Goal: Task Accomplishment & Management: Manage account settings

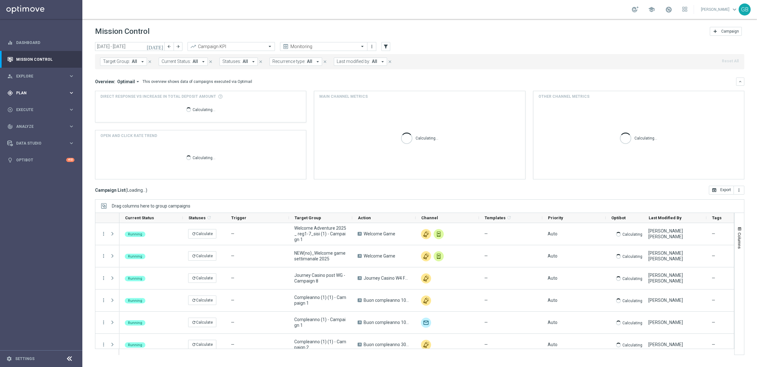
click at [31, 91] on span "Plan" at bounding box center [42, 93] width 52 height 4
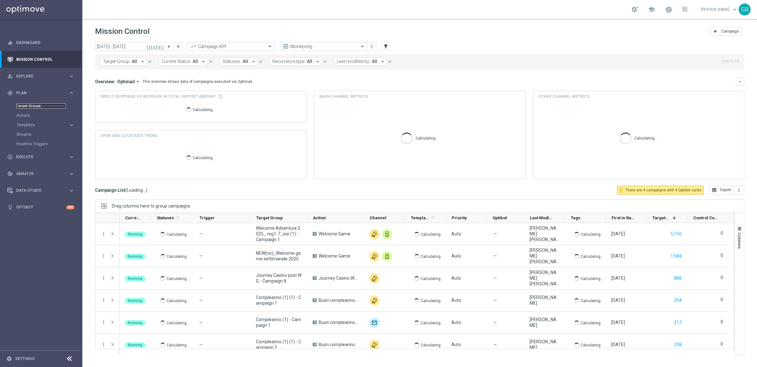
click at [32, 105] on link "Target Groups" at bounding box center [40, 106] width 49 height 5
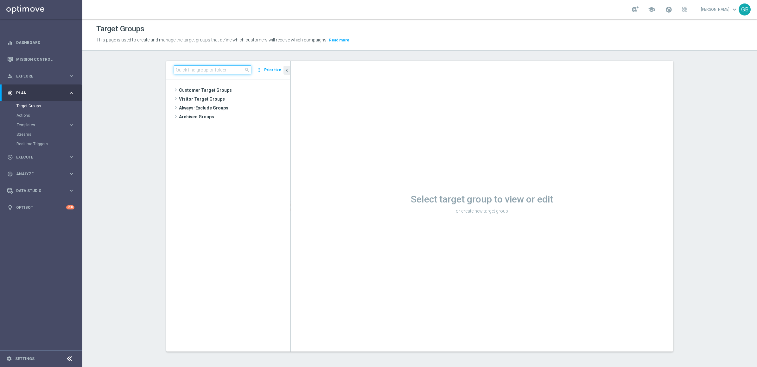
click at [197, 68] on input at bounding box center [212, 70] width 77 height 9
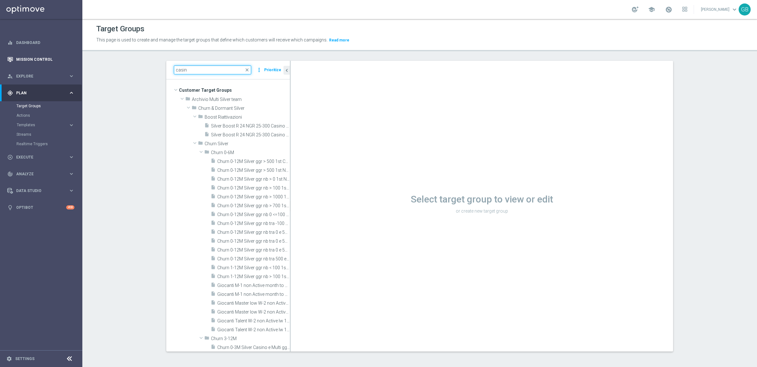
type input "casin"
click at [34, 58] on link "Mission Control" at bounding box center [45, 59] width 58 height 17
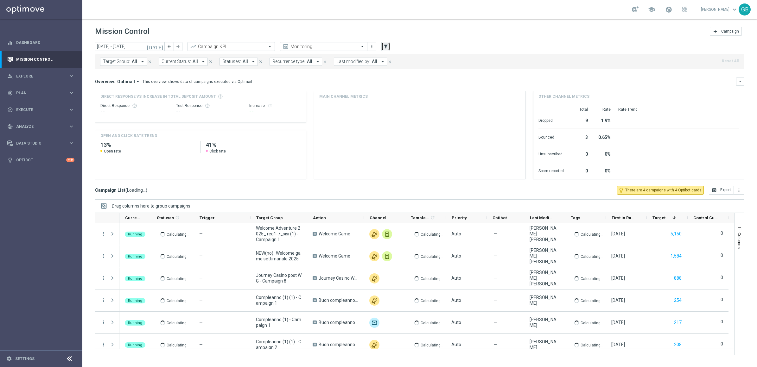
click at [386, 45] on icon "filter_alt" at bounding box center [386, 47] width 6 height 6
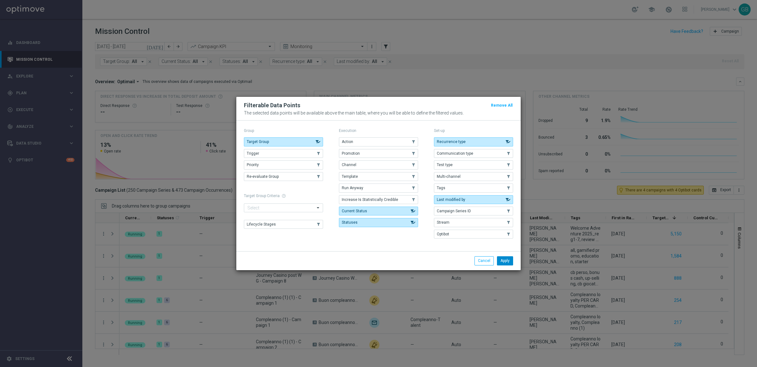
click at [503, 263] on button "Apply" at bounding box center [505, 260] width 16 height 9
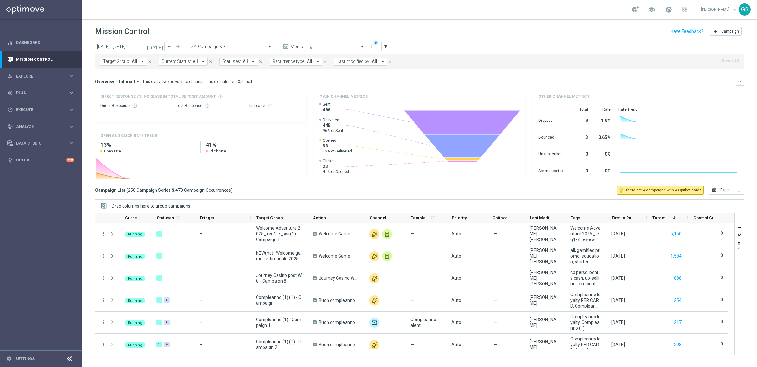
click at [362, 64] on span "Last modified by:" at bounding box center [354, 61] width 34 height 5
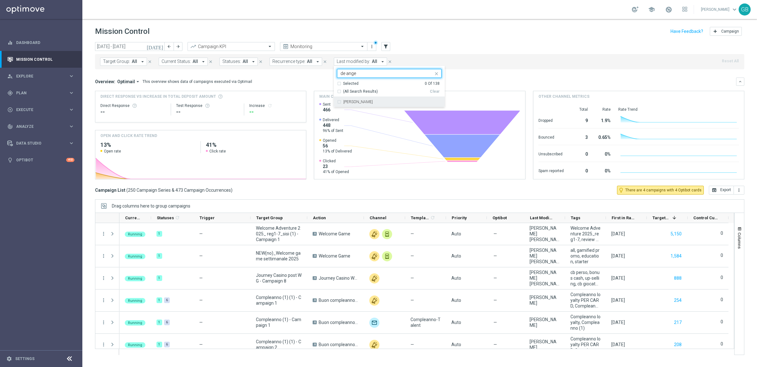
click at [366, 104] on label "[PERSON_NAME]" at bounding box center [357, 102] width 29 height 4
type input "de ange"
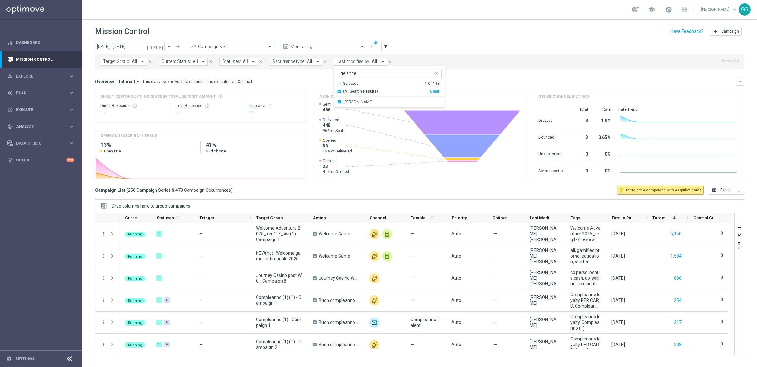
click at [477, 73] on mini-dashboard "Overview: Optimail arrow_drop_down This overview shows data of campaigns execut…" at bounding box center [419, 127] width 649 height 117
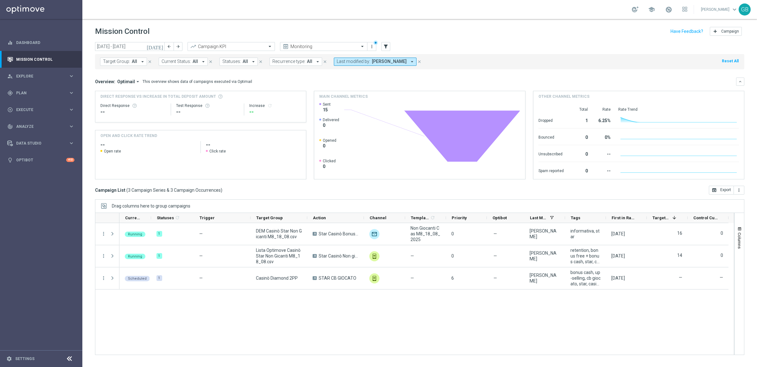
click at [160, 44] on icon "[DATE]" at bounding box center [155, 47] width 17 height 6
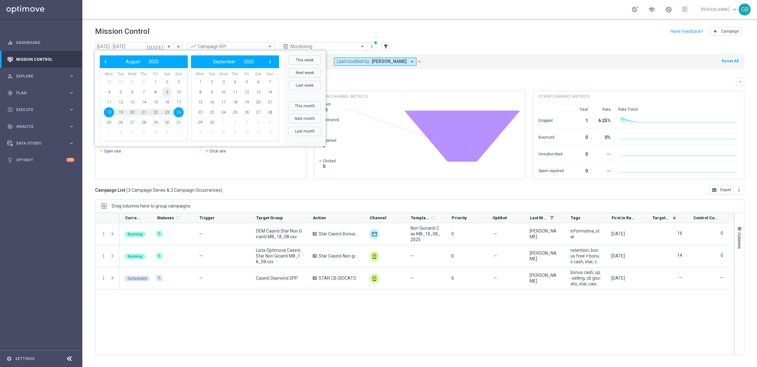
click at [166, 91] on span "9" at bounding box center [167, 92] width 10 height 10
click at [167, 102] on span "16" at bounding box center [167, 102] width 10 height 10
type input "09 Aug 2025 - 16 Aug 2025"
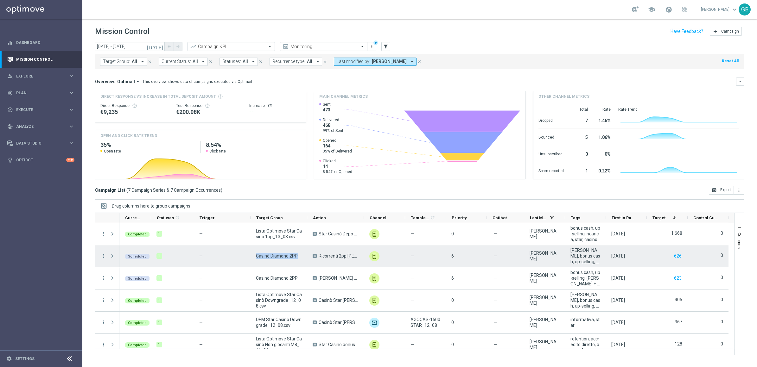
drag, startPoint x: 257, startPoint y: 256, endPoint x: 297, endPoint y: 259, distance: 40.3
click at [297, 259] on span "Casinò Diamond 2PP" at bounding box center [277, 256] width 42 height 6
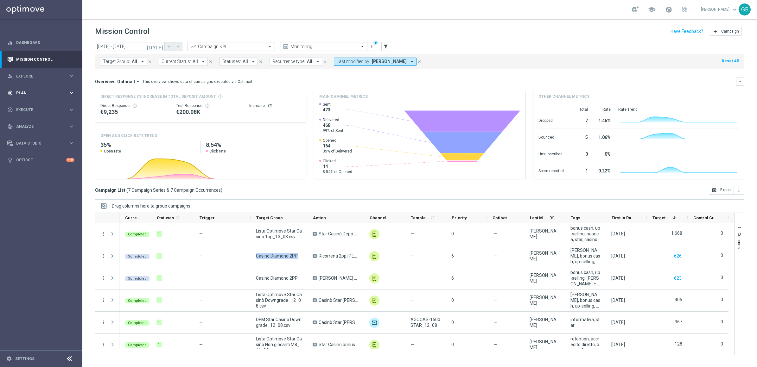
click at [46, 90] on div "gps_fixed Plan" at bounding box center [37, 93] width 61 height 6
click at [33, 102] on div "Target Groups" at bounding box center [48, 105] width 65 height 9
click at [35, 107] on link "Target Groups" at bounding box center [40, 106] width 49 height 5
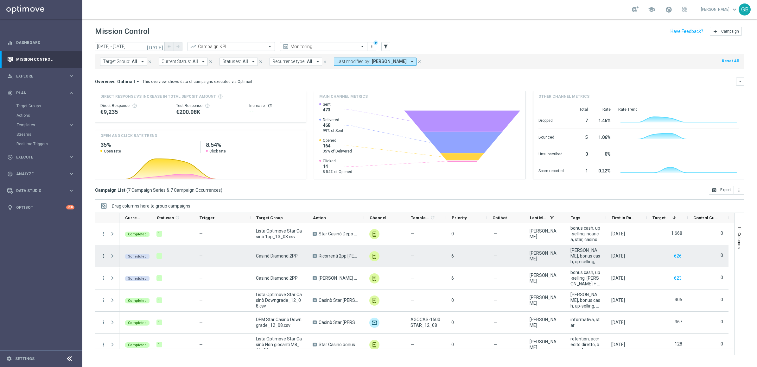
click at [104, 255] on icon "more_vert" at bounding box center [104, 256] width 6 height 6
click at [146, 260] on span "Campaign Details" at bounding box center [132, 260] width 32 height 4
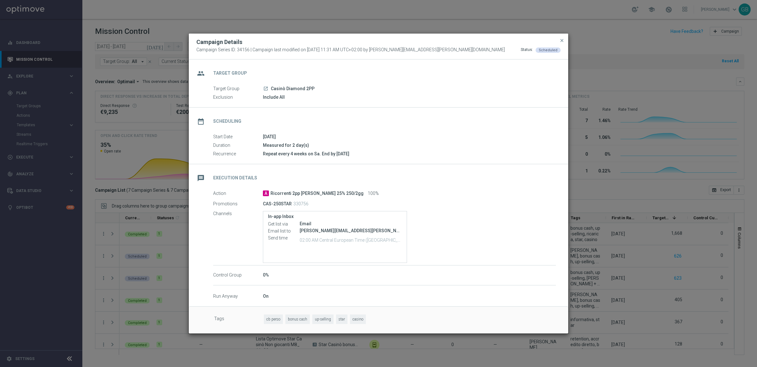
click at [266, 89] on icon "launch" at bounding box center [265, 88] width 5 height 5
click at [560, 39] on span "close" at bounding box center [561, 40] width 5 height 5
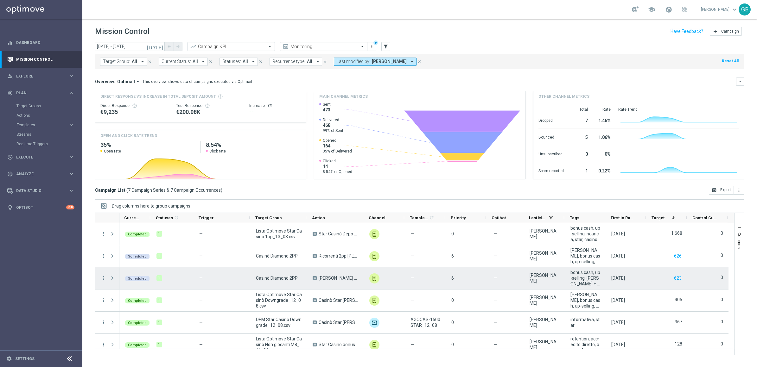
scroll to position [0, 1]
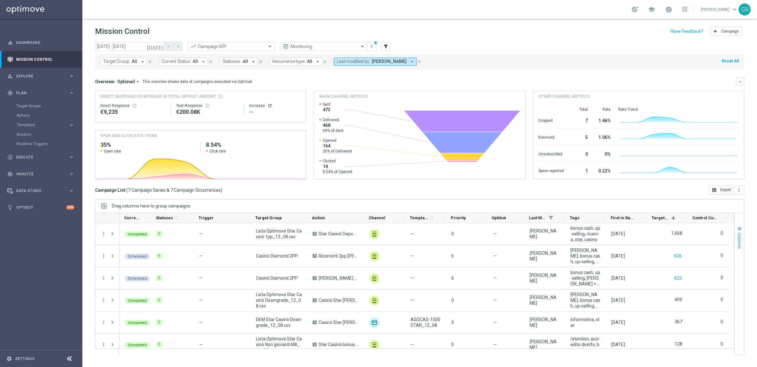
click at [740, 244] on span "Columns" at bounding box center [739, 241] width 5 height 16
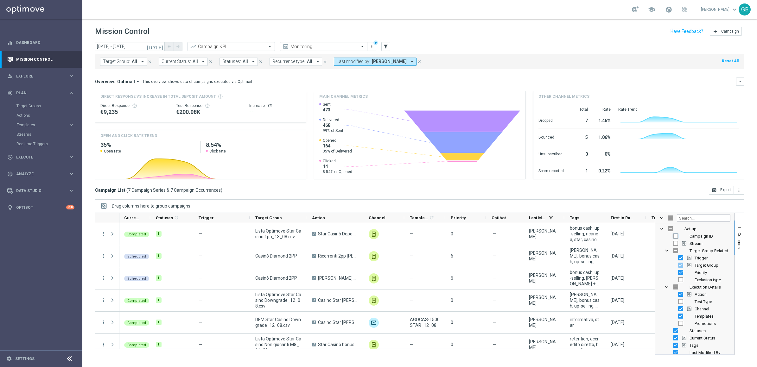
click at [676, 235] on input "Press SPACE to toggle visibility (hidden)" at bounding box center [675, 236] width 5 height 5
checkbox input "true"
click at [691, 217] on input "Filter Columns Input" at bounding box center [704, 218] width 54 height 8
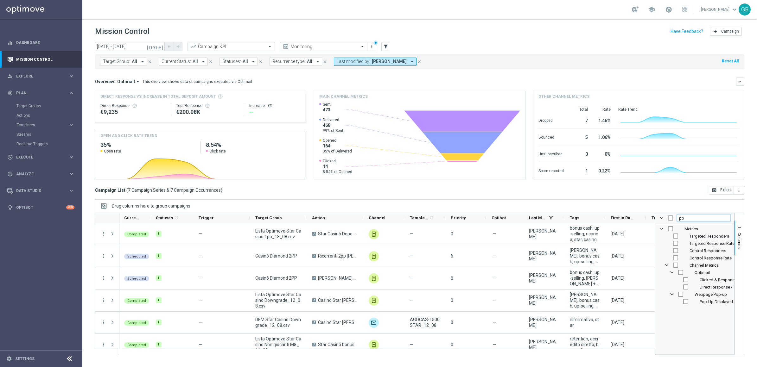
scroll to position [0, 0]
type input "pro"
click at [681, 244] on input "Press SPACE to toggle visibility (hidden)" at bounding box center [680, 243] width 5 height 5
checkbox input "true"
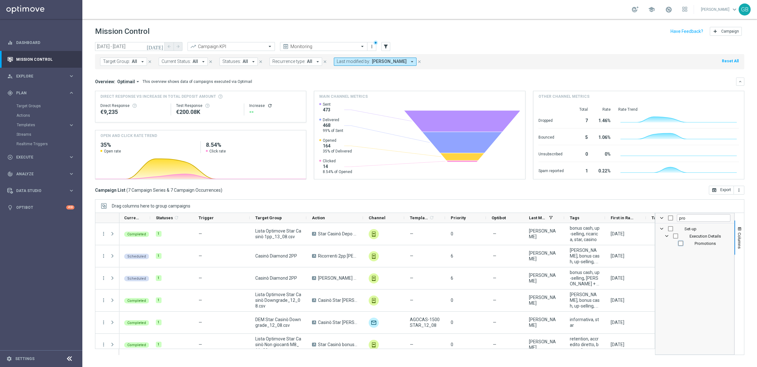
checkbox input "true"
click at [740, 227] on span "button" at bounding box center [739, 229] width 5 height 5
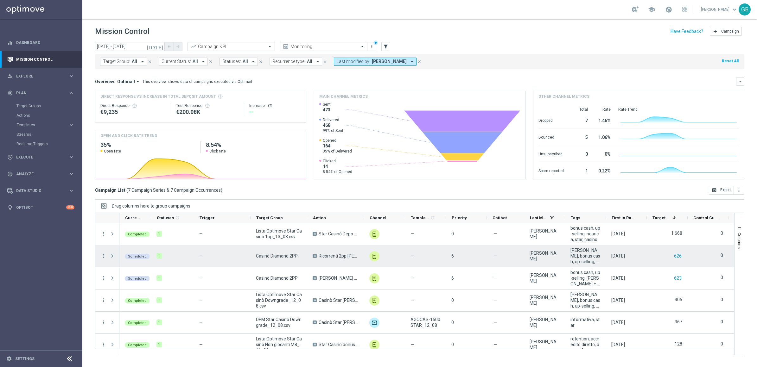
click at [111, 255] on span "Press SPACE to select this row." at bounding box center [113, 256] width 6 height 5
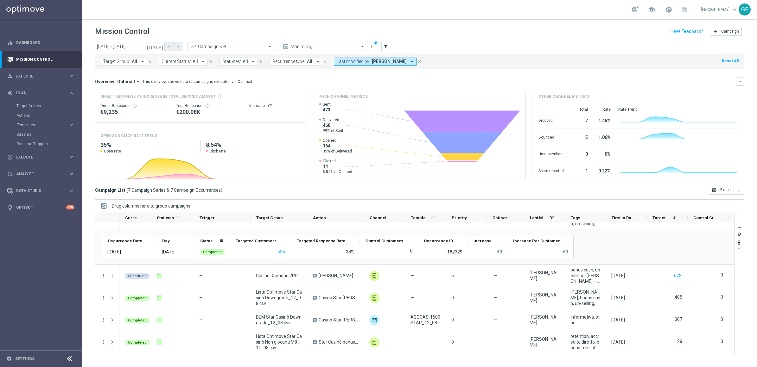
scroll to position [38, 0]
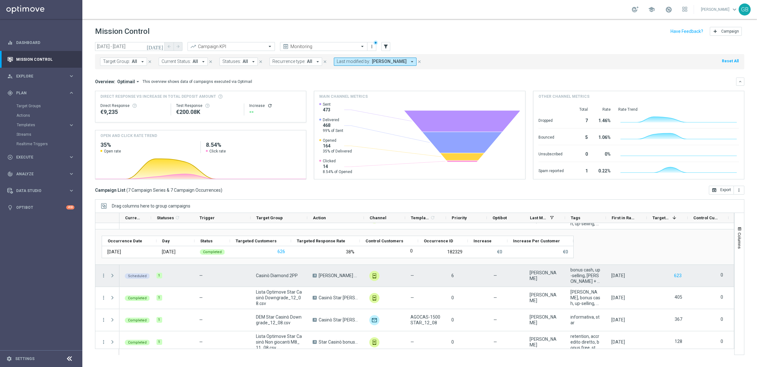
click at [111, 274] on span "Press SPACE to select this row." at bounding box center [113, 275] width 6 height 5
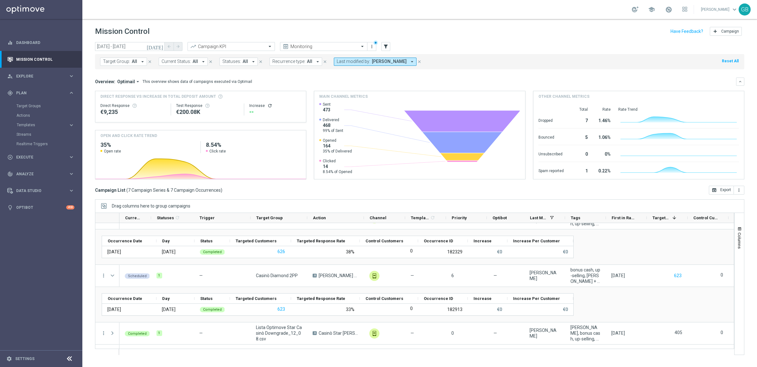
scroll to position [8, 0]
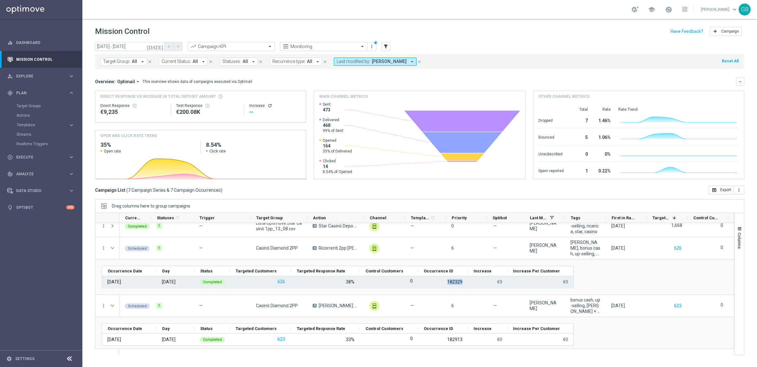
drag, startPoint x: 447, startPoint y: 281, endPoint x: 464, endPoint y: 281, distance: 17.1
click at [464, 281] on div "182329" at bounding box center [443, 281] width 50 height 11
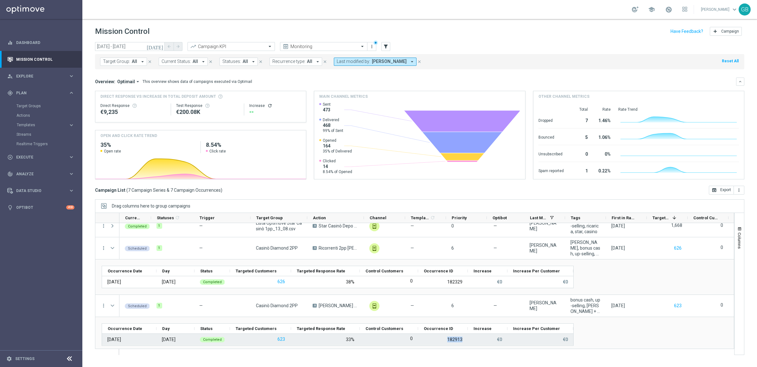
drag, startPoint x: 447, startPoint y: 339, endPoint x: 465, endPoint y: 337, distance: 18.2
click at [465, 337] on div "182913" at bounding box center [443, 339] width 50 height 11
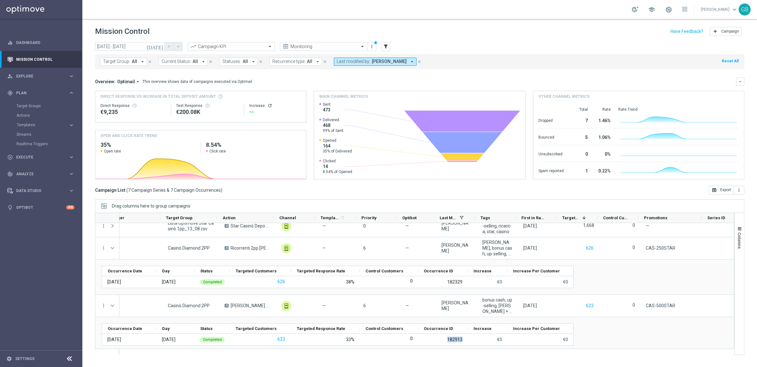
scroll to position [0, 95]
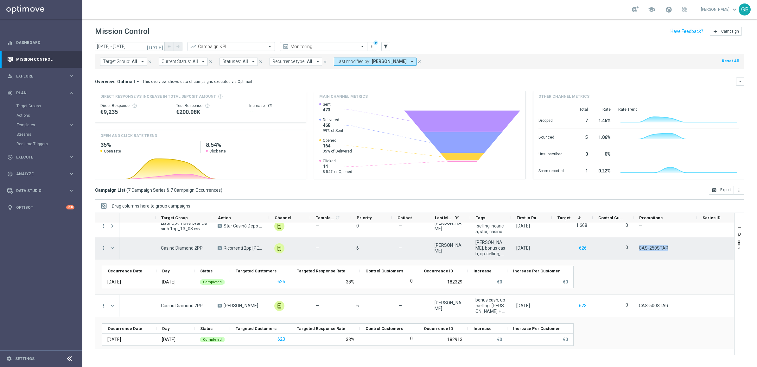
drag, startPoint x: 639, startPoint y: 249, endPoint x: 668, endPoint y: 246, distance: 29.9
click at [668, 246] on div "CAS-250STAR" at bounding box center [664, 248] width 63 height 22
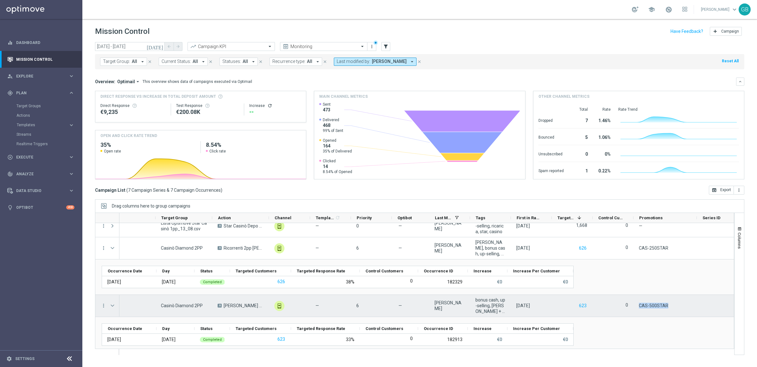
drag, startPoint x: 640, startPoint y: 306, endPoint x: 668, endPoint y: 307, distance: 28.5
click at [668, 307] on div "CAS-500STAR" at bounding box center [664, 306] width 63 height 22
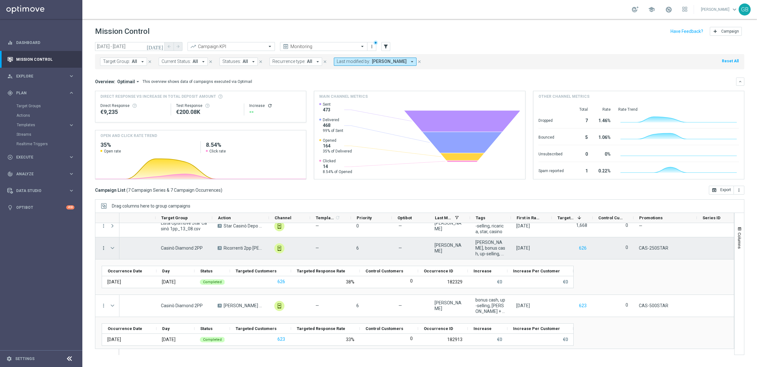
click at [103, 248] on icon "more_vert" at bounding box center [104, 248] width 6 height 6
click at [131, 252] on span "Campaign Details" at bounding box center [132, 252] width 32 height 4
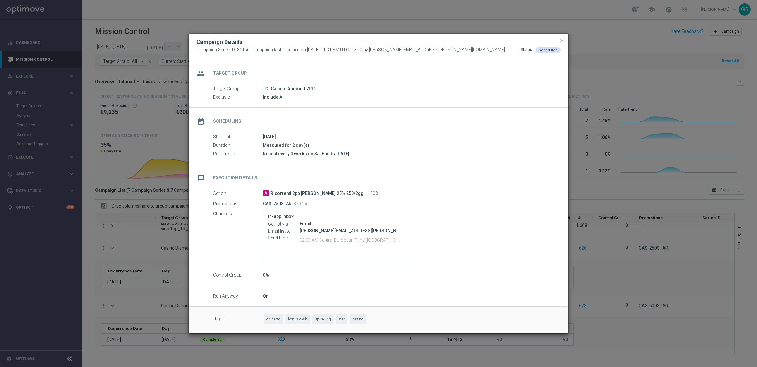
click at [563, 40] on span "close" at bounding box center [561, 40] width 5 height 5
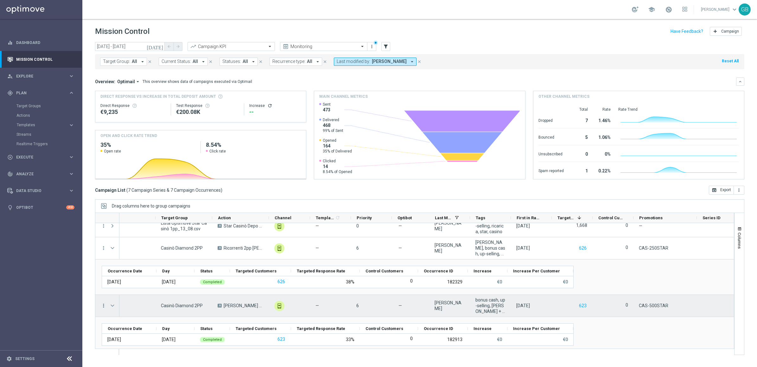
click at [103, 309] on icon "more_vert" at bounding box center [104, 306] width 6 height 6
click at [135, 230] on span "Campaign Details" at bounding box center [132, 231] width 32 height 4
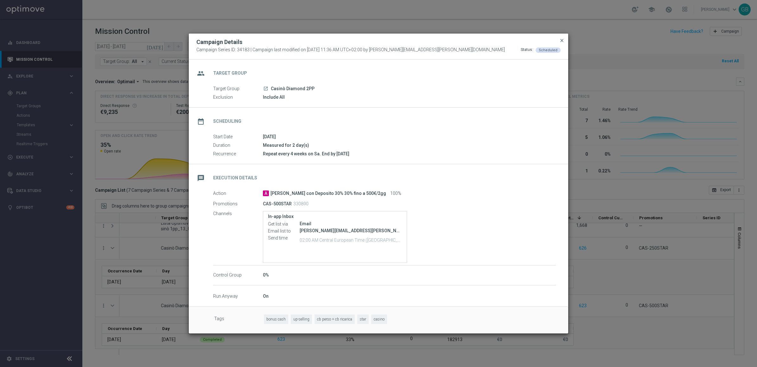
click at [561, 39] on span "close" at bounding box center [561, 40] width 5 height 5
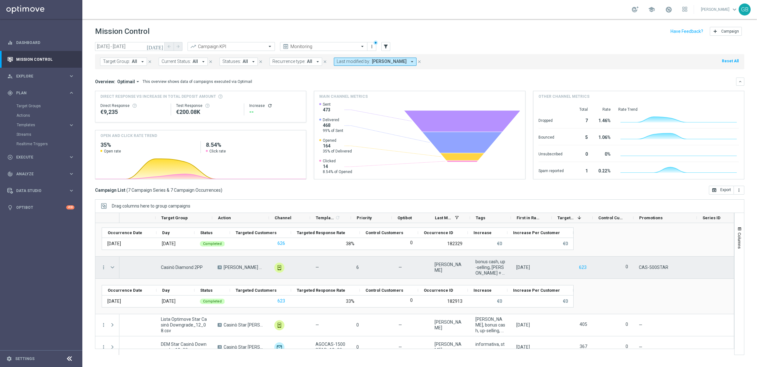
scroll to position [45, 0]
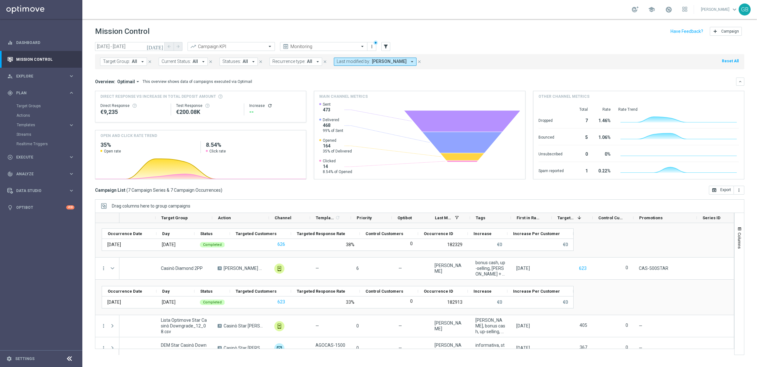
click at [159, 44] on icon "[DATE]" at bounding box center [155, 47] width 17 height 6
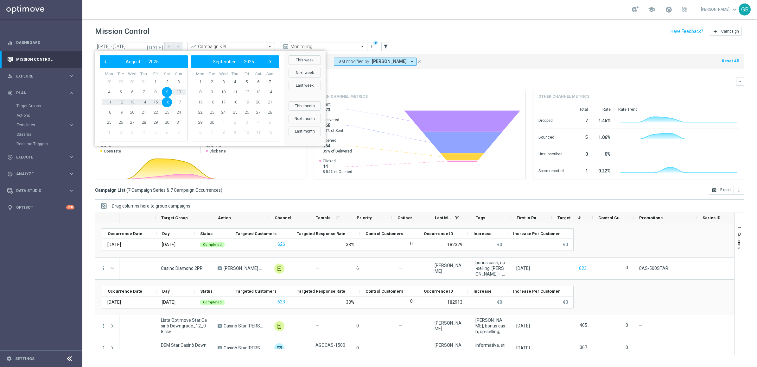
click at [165, 90] on span "9" at bounding box center [167, 92] width 10 height 10
click at [178, 121] on span "31" at bounding box center [178, 122] width 10 height 10
type input "[DATE] - [DATE]"
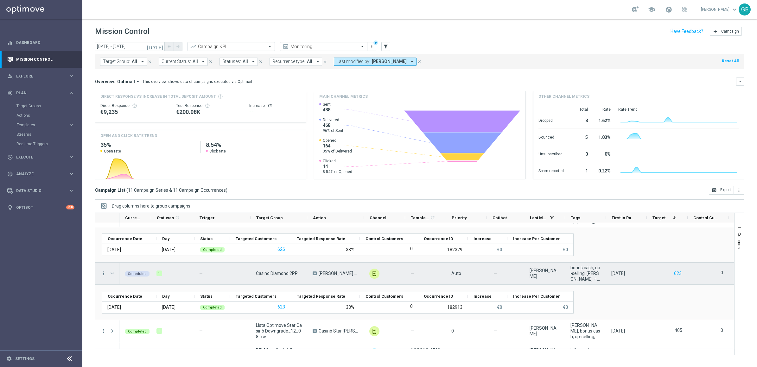
scroll to position [0, 0]
click at [102, 274] on icon "more_vert" at bounding box center [104, 274] width 6 height 6
click at [140, 276] on span "Campaign Details" at bounding box center [132, 277] width 32 height 4
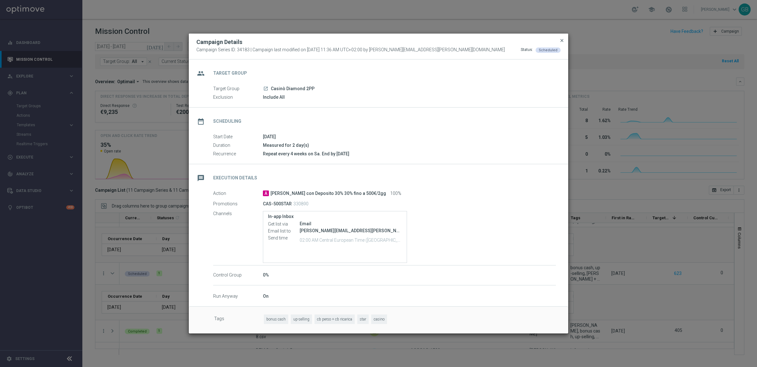
click at [561, 41] on span "close" at bounding box center [561, 40] width 5 height 5
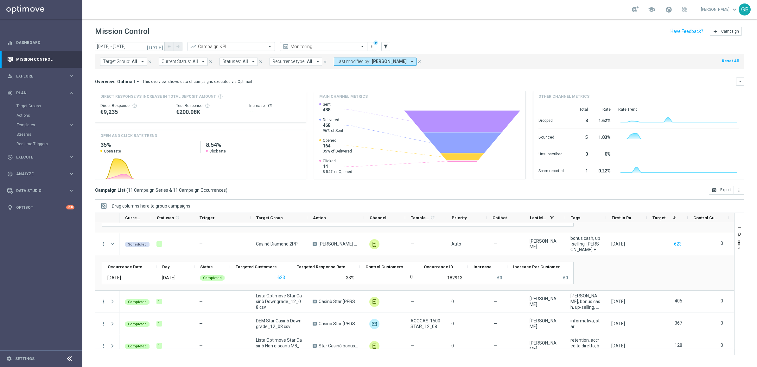
scroll to position [70, 0]
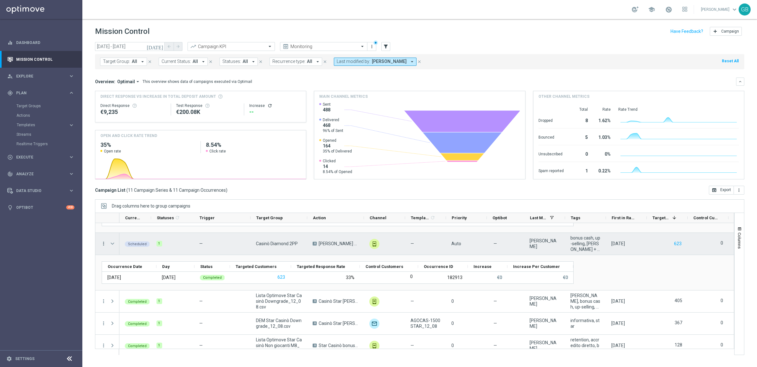
click at [102, 242] on icon "more_vert" at bounding box center [104, 244] width 6 height 6
click at [129, 249] on span "Campaign Details" at bounding box center [132, 248] width 32 height 4
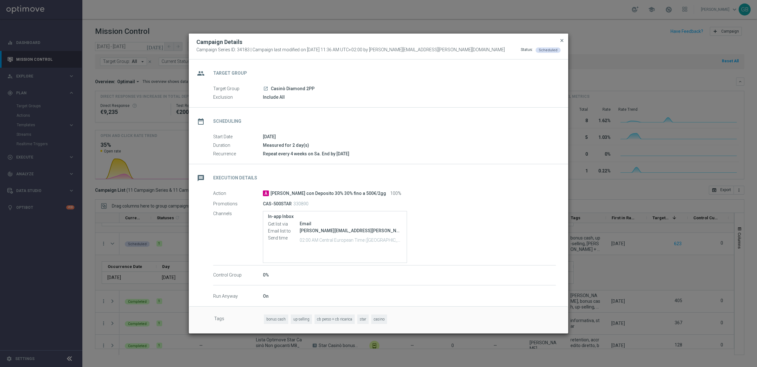
click at [561, 38] on span "close" at bounding box center [561, 40] width 5 height 5
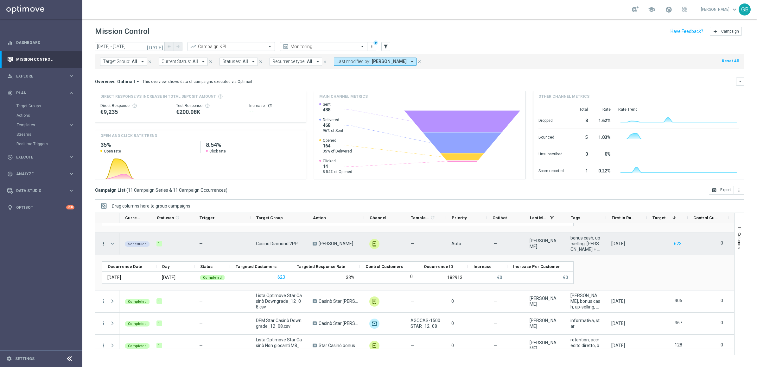
click at [104, 245] on icon "more_vert" at bounding box center [104, 244] width 6 height 6
click at [135, 246] on span "Campaign Details" at bounding box center [132, 248] width 32 height 4
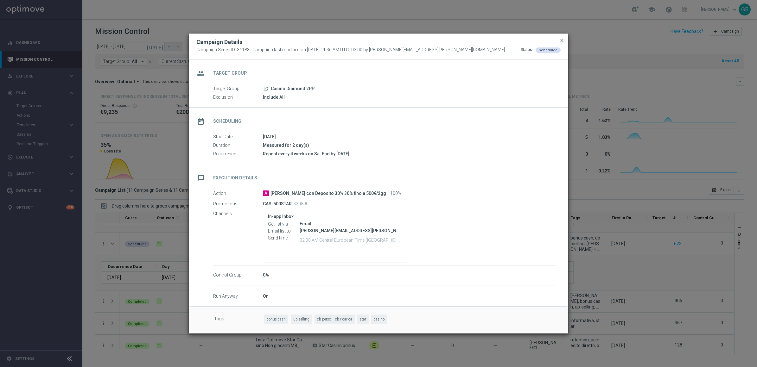
click at [562, 38] on span "close" at bounding box center [561, 40] width 5 height 5
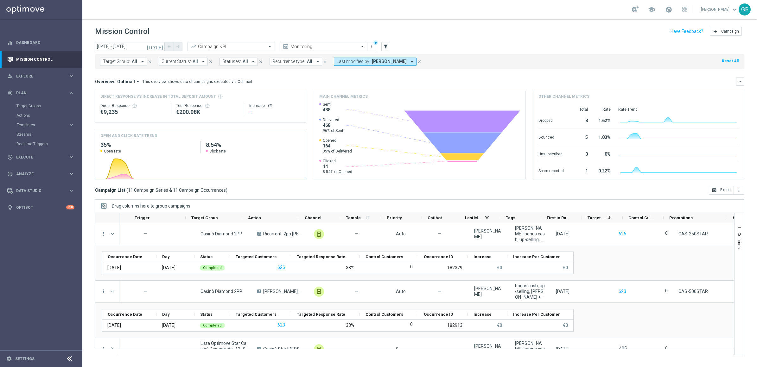
scroll to position [0, 79]
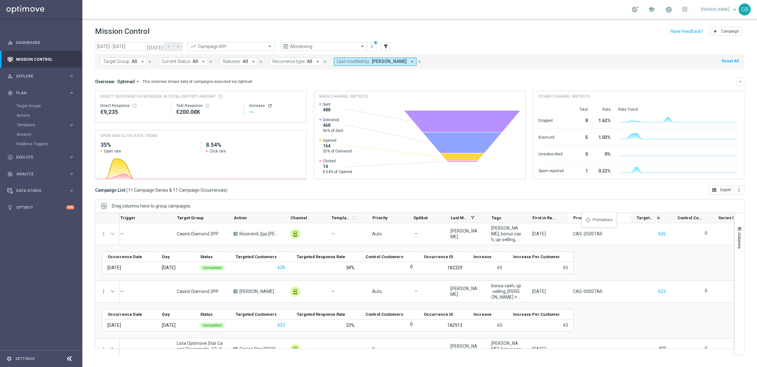
drag, startPoint x: 688, startPoint y: 218, endPoint x: 584, endPoint y: 216, distance: 103.2
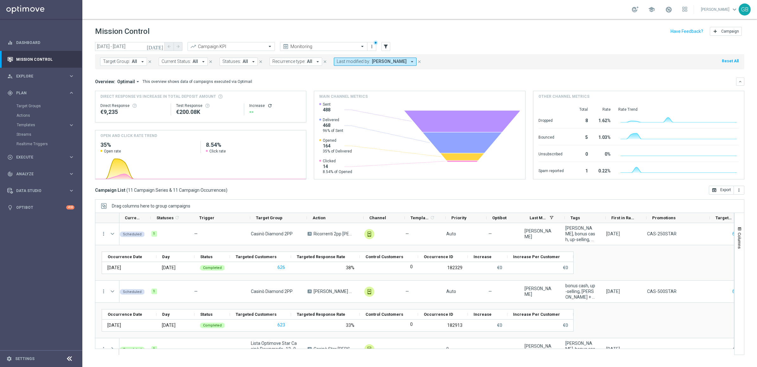
scroll to position [0, 0]
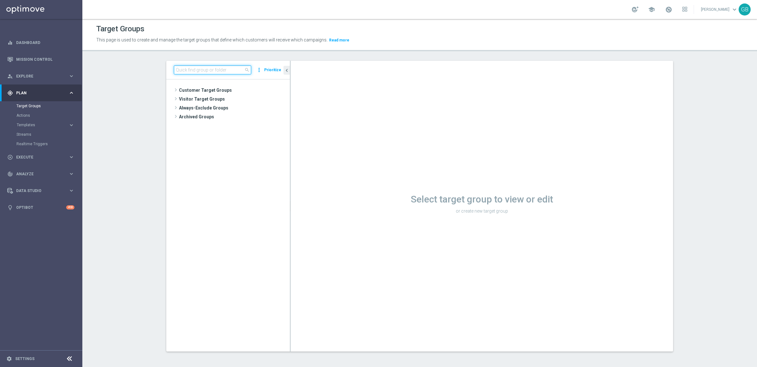
click at [194, 72] on input at bounding box center [212, 70] width 77 height 9
paste input "Casinò Diamond 2PP"
click at [187, 68] on input "Casinò Diamond 2PP" at bounding box center [212, 70] width 77 height 9
type input "Casin Diamond 2PP"
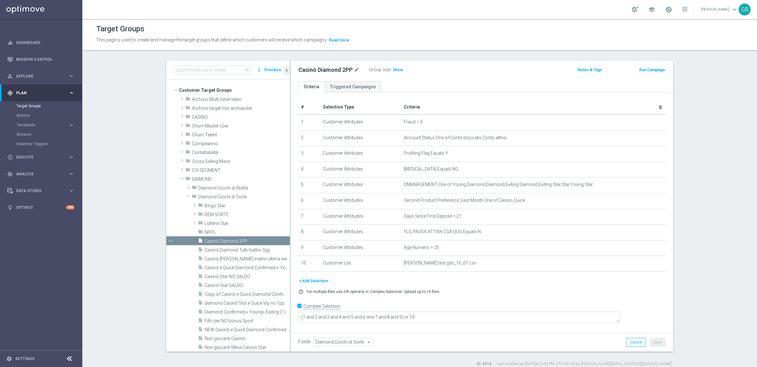
click at [270, 72] on button "Prioritize" at bounding box center [272, 70] width 19 height 9
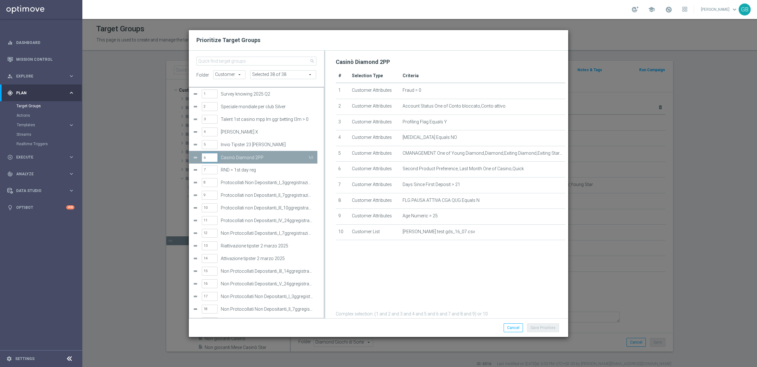
click at [208, 157] on input "6" at bounding box center [210, 157] width 16 height 9
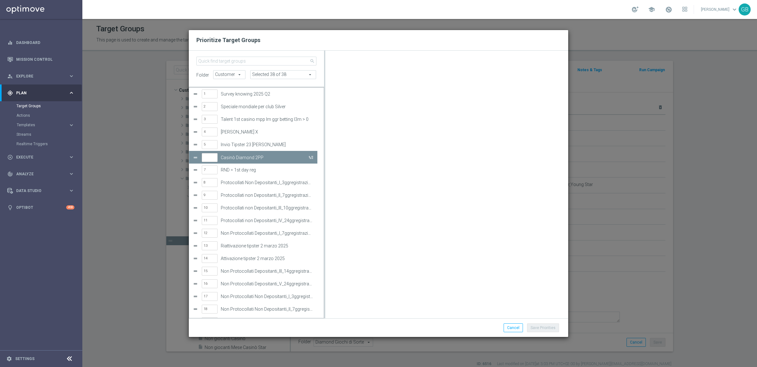
click at [311, 156] on button "Press SPACE to deselect this row." at bounding box center [310, 157] width 6 height 9
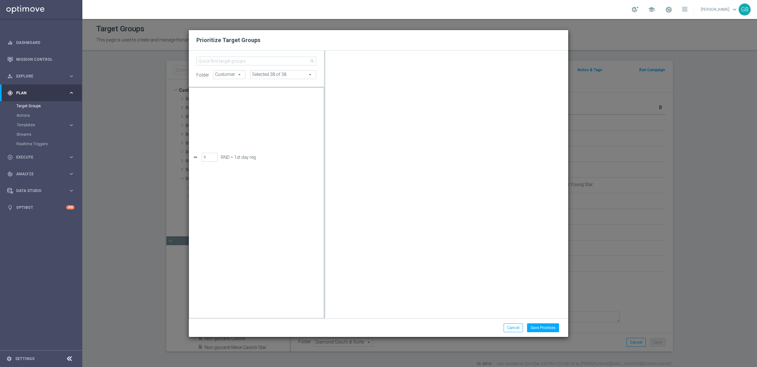
scroll to position [15308, 0]
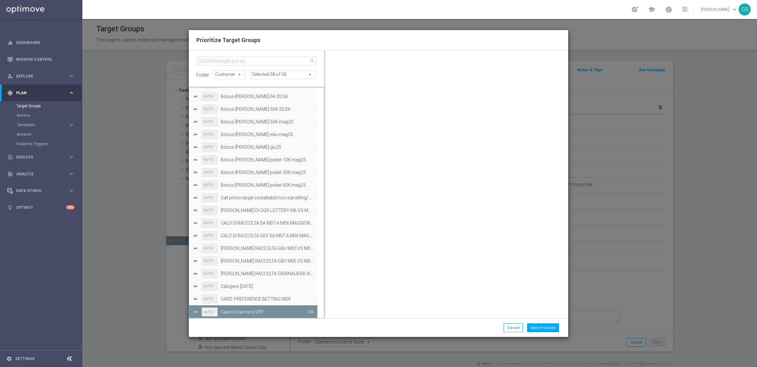
click at [311, 312] on button "Press SPACE to deselect this row." at bounding box center [310, 311] width 6 height 9
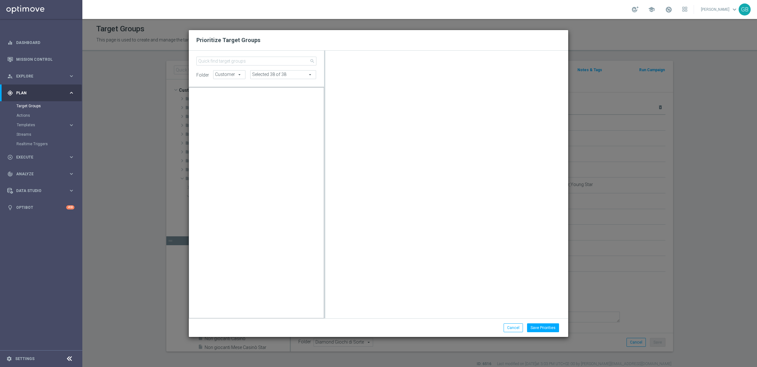
scroll to position [3049, 0]
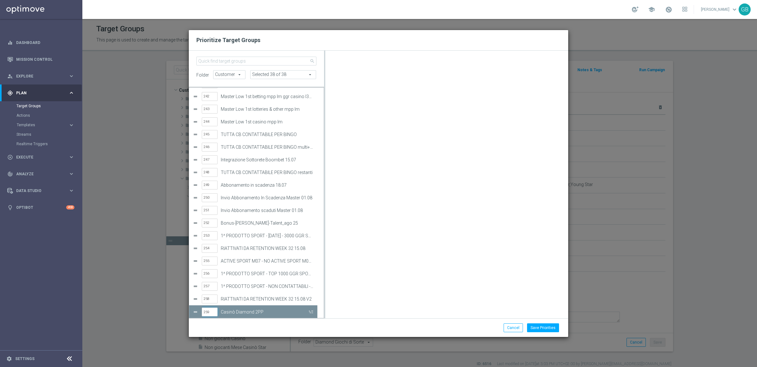
click at [213, 311] on input "259" at bounding box center [210, 312] width 16 height 9
type input "2"
type input "6"
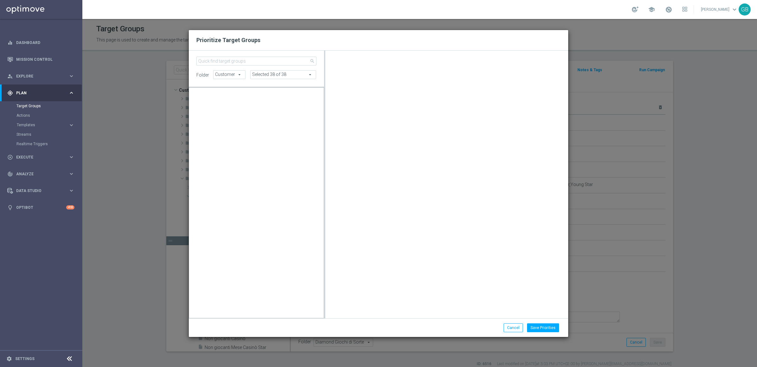
scroll to position [0, 0]
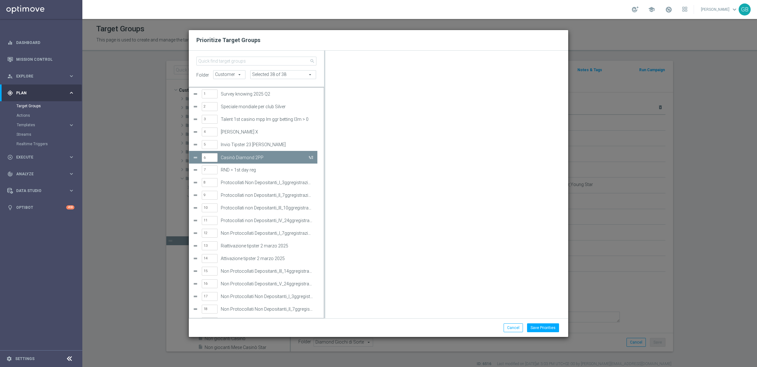
click at [312, 158] on button "Press SPACE to deselect this row." at bounding box center [310, 157] width 6 height 9
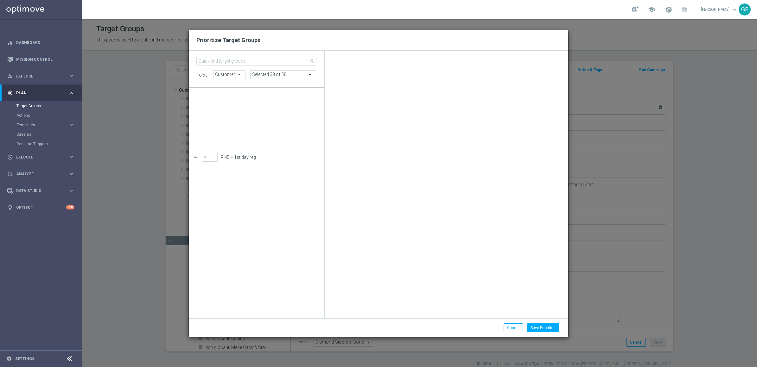
scroll to position [15308, 0]
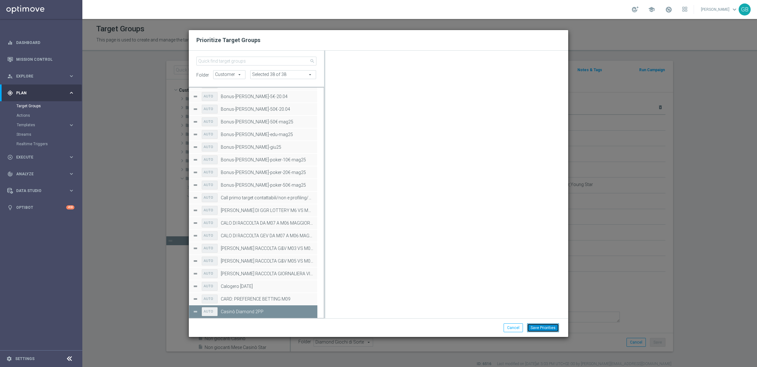
click at [545, 327] on button "Save Priorities" at bounding box center [543, 328] width 32 height 9
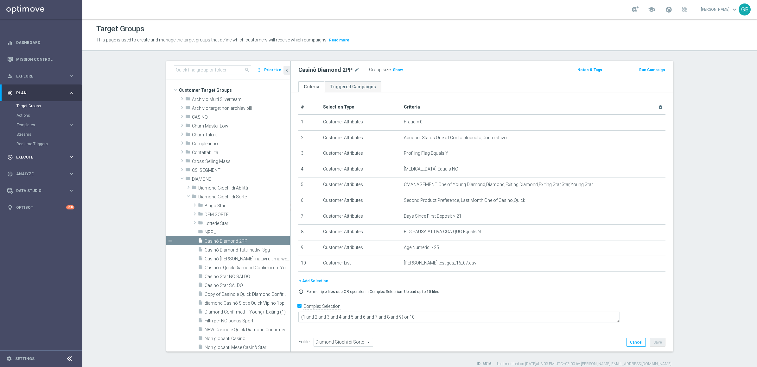
click at [57, 153] on div "play_circle_outline Execute keyboard_arrow_right" at bounding box center [41, 157] width 82 height 17
click at [33, 120] on link "Campaign Builder" at bounding box center [40, 122] width 49 height 5
